Goal: Check status: Check status

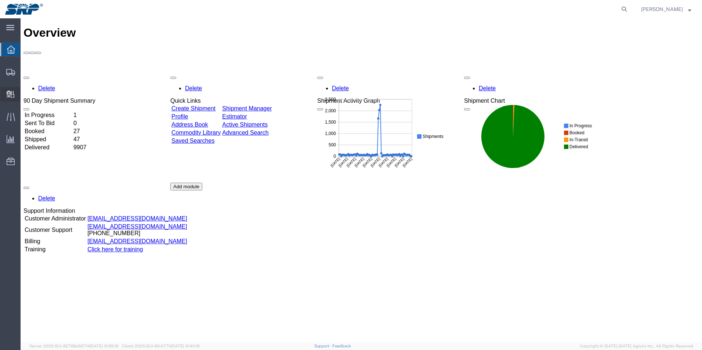
click at [25, 93] on span "Internal Delivery" at bounding box center [22, 94] width 5 height 15
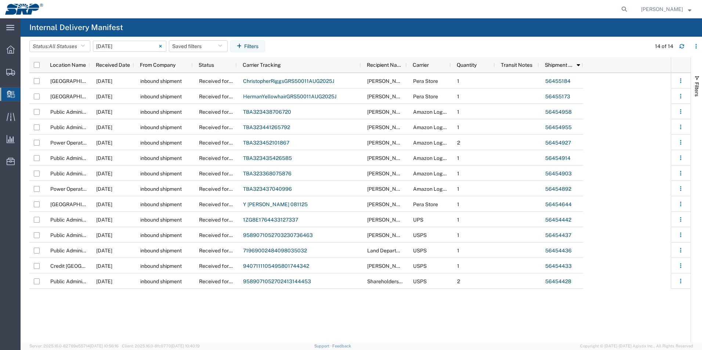
click at [135, 43] on input "[DATE] - [DATE]" at bounding box center [129, 46] width 73 height 11
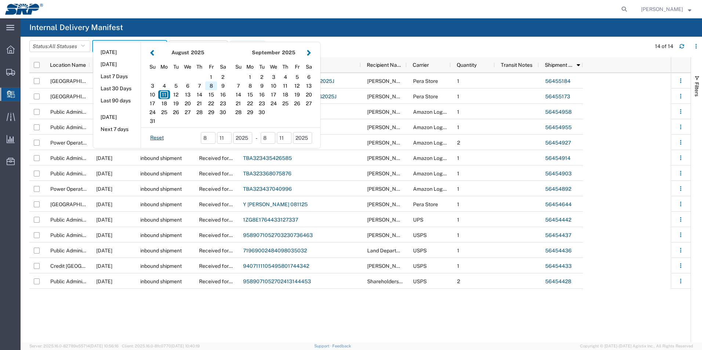
click at [211, 86] on div "8" at bounding box center [211, 85] width 12 height 9
type input "[DATE]"
type input "[DATE] - [DATE]"
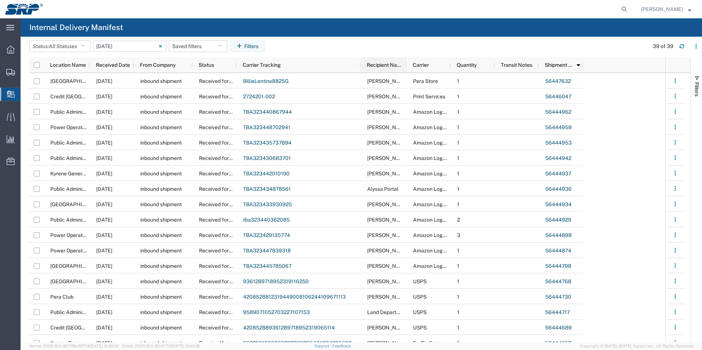
click at [389, 64] on span "Recipient Name" at bounding box center [385, 65] width 37 height 6
